Goal: Find contact information: Find contact information

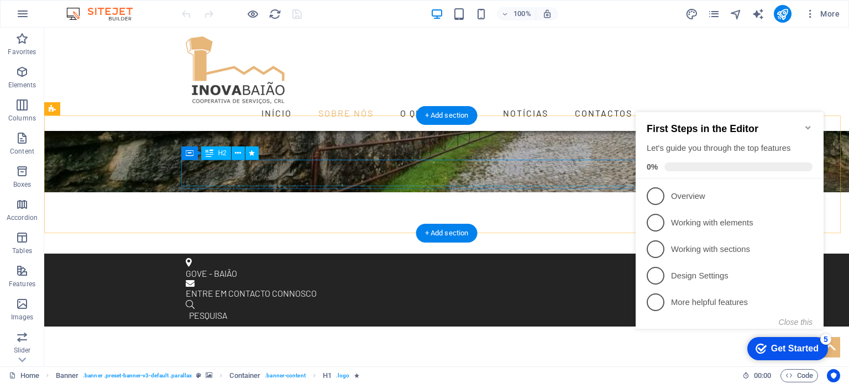
scroll to position [276, 0]
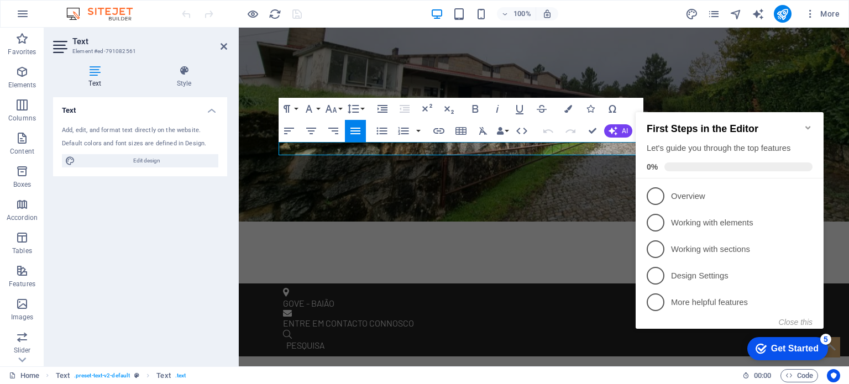
click at [810, 126] on icon "Minimize checklist" at bounding box center [808, 127] width 5 height 3
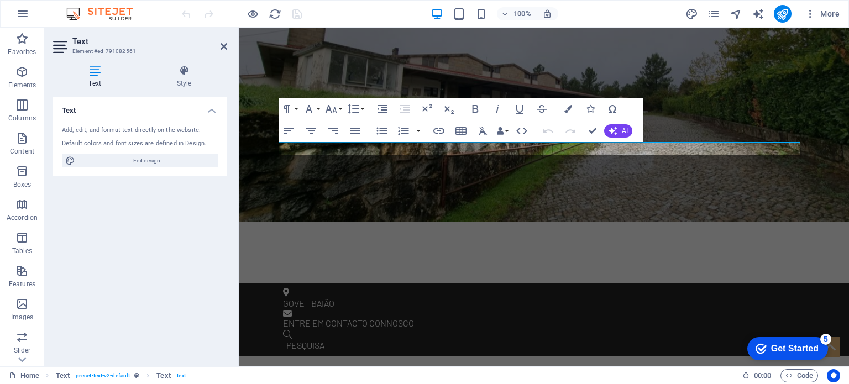
click div "checkmark Get Started 5 First Steps in the Editor Let's guide you through the t…"
drag, startPoint x: 775, startPoint y: 148, endPoint x: 274, endPoint y: 152, distance: 500.9
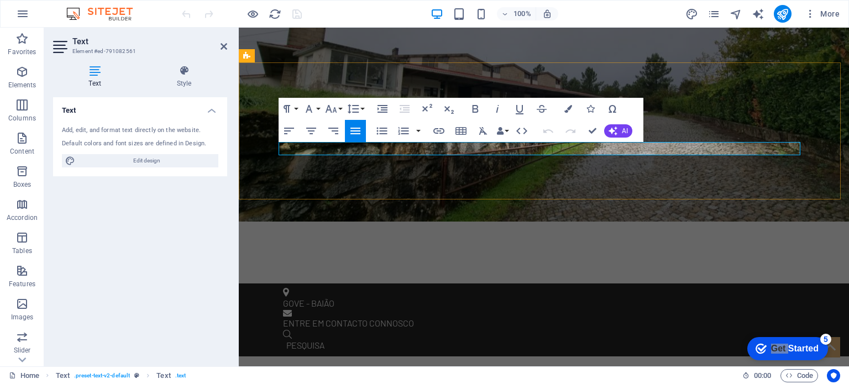
copy p "Uma cooperativa agrícola com raízes profundas em [GEOGRAPHIC_DATA], ao serviço …"
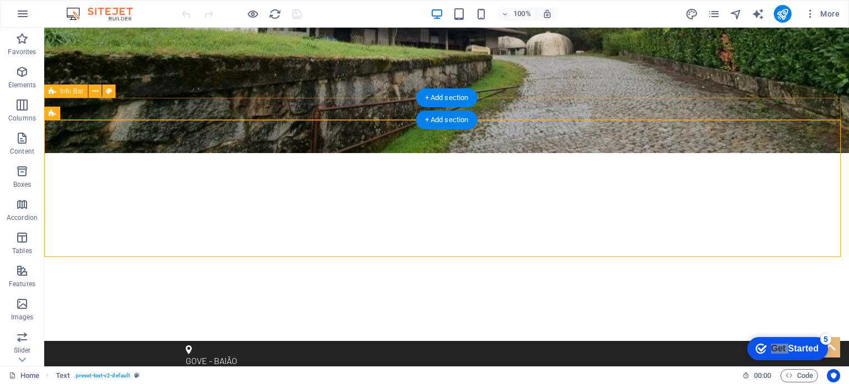
scroll to position [0, 0]
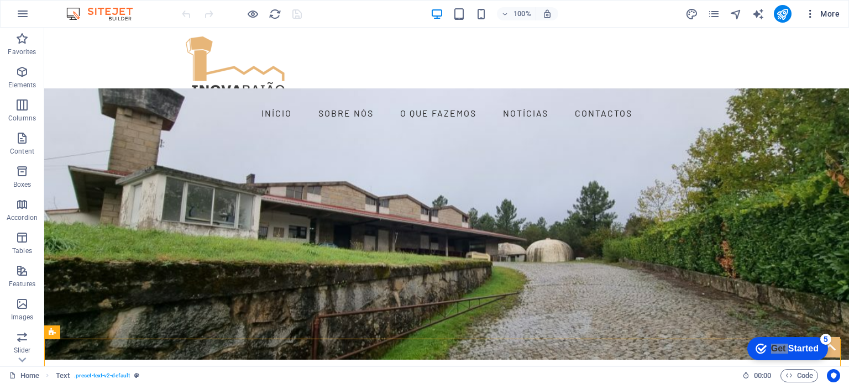
click at [808, 13] on icon "button" at bounding box center [810, 13] width 11 height 11
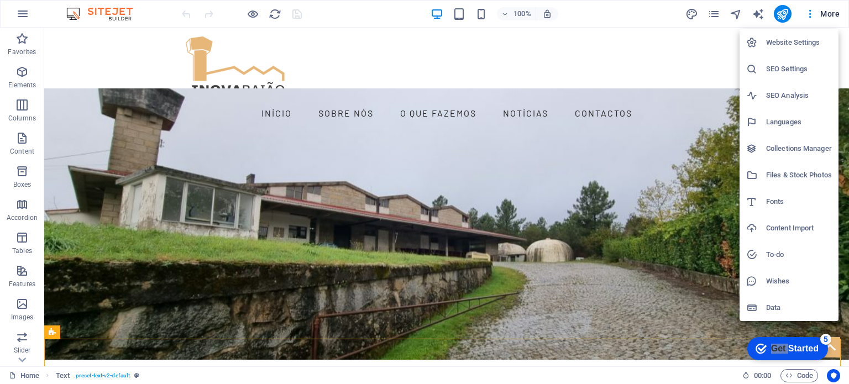
click at [790, 69] on h6 "SEO Settings" at bounding box center [799, 68] width 66 height 13
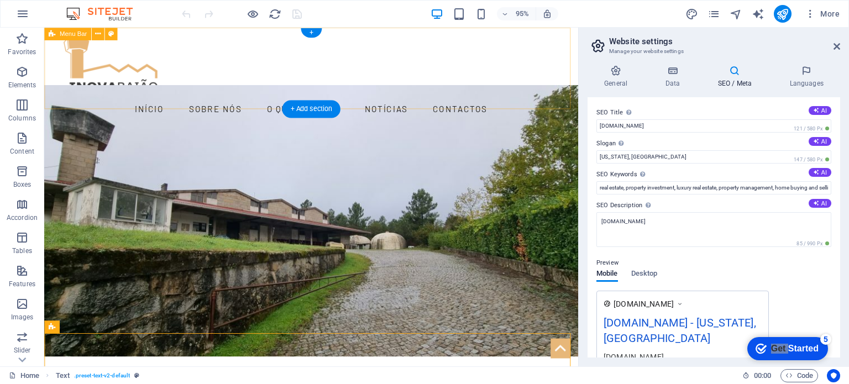
click at [250, 90] on div "INÍCIO SOBRE NÓS O QUE FAZEMOS NOTÍCIAS CONTACTOS" at bounding box center [325, 79] width 562 height 103
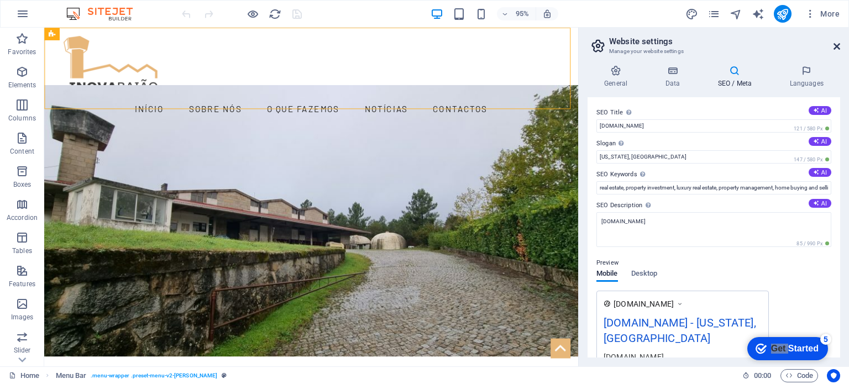
click at [833, 46] on h2 "Website settings" at bounding box center [724, 41] width 231 height 10
click at [834, 45] on icon at bounding box center [837, 46] width 7 height 9
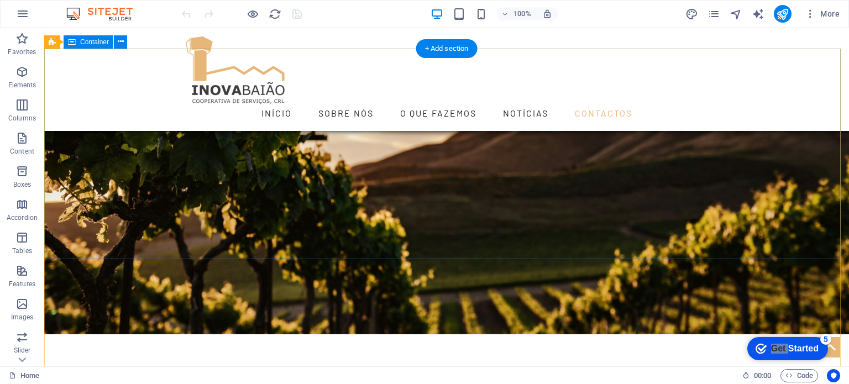
scroll to position [785, 0]
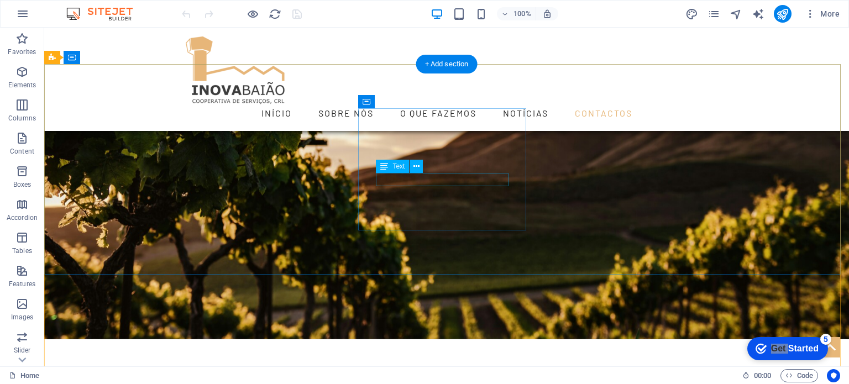
drag, startPoint x: 466, startPoint y: 184, endPoint x: 272, endPoint y: 183, distance: 194.1
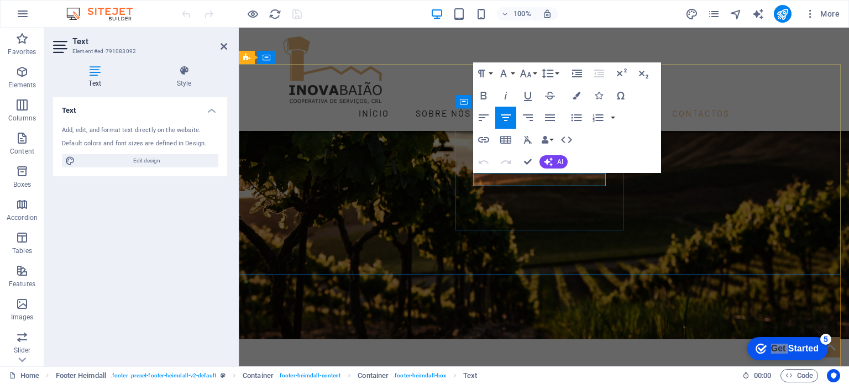
drag, startPoint x: 584, startPoint y: 185, endPoint x: 503, endPoint y: 179, distance: 81.5
copy link "[EMAIL_ADDRESS][DOMAIN_NAME]"
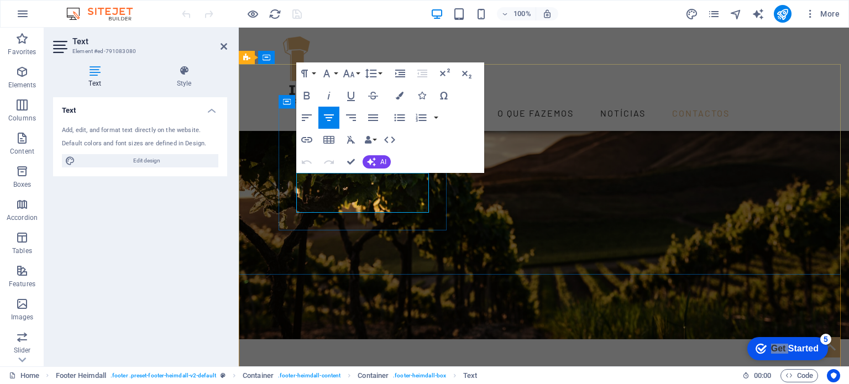
drag, startPoint x: 406, startPoint y: 207, endPoint x: 327, endPoint y: 195, distance: 79.5
copy div "[STREET_ADDRESS]"
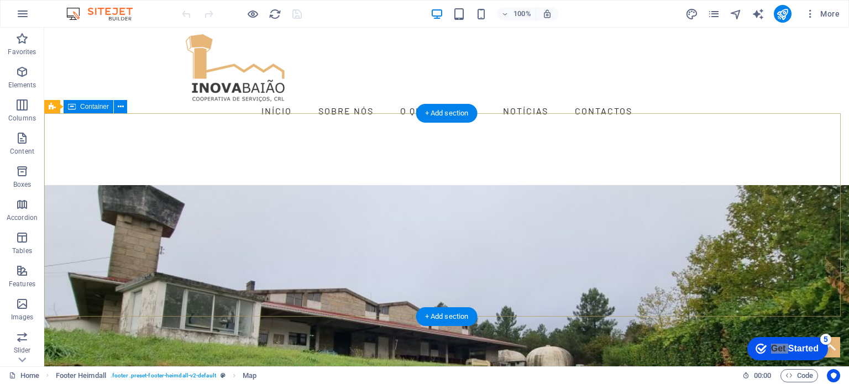
scroll to position [0, 0]
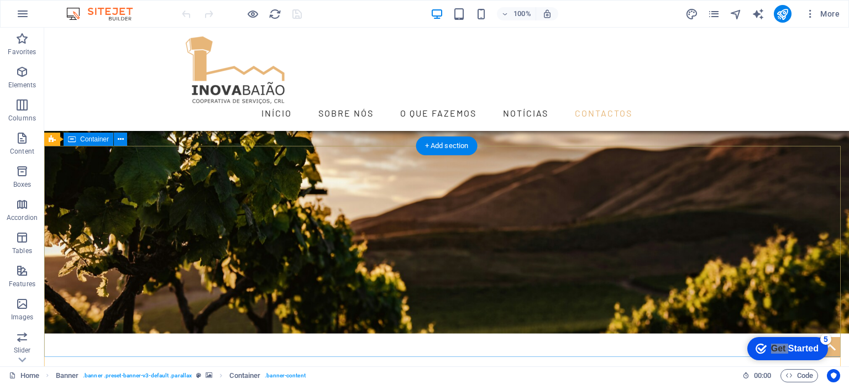
scroll to position [719, 0]
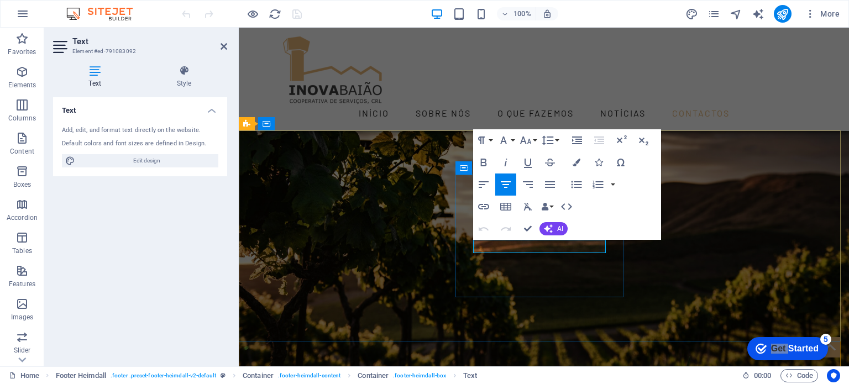
drag, startPoint x: 584, startPoint y: 247, endPoint x: 498, endPoint y: 249, distance: 85.7
copy p "[EMAIL_ADDRESS][DOMAIN_NAME]"
